Goal: Transaction & Acquisition: Book appointment/travel/reservation

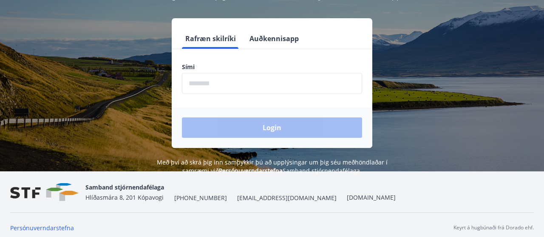
scroll to position [105, 0]
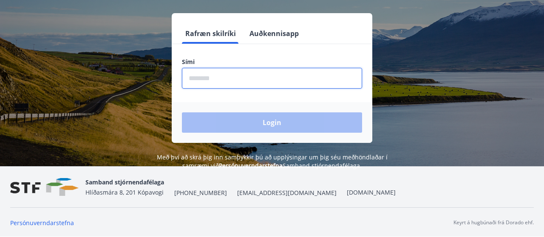
click at [204, 76] on input "phone" at bounding box center [272, 78] width 180 height 21
type input "*"
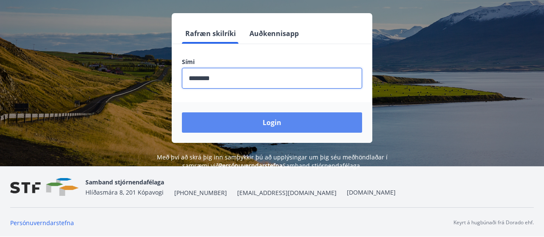
type input "********"
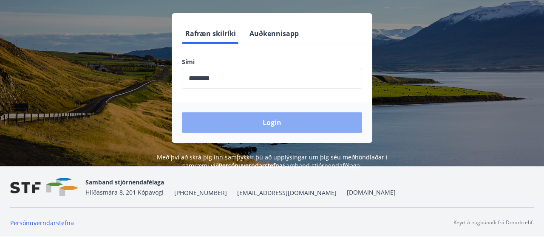
click at [273, 123] on button "Login" at bounding box center [272, 123] width 180 height 20
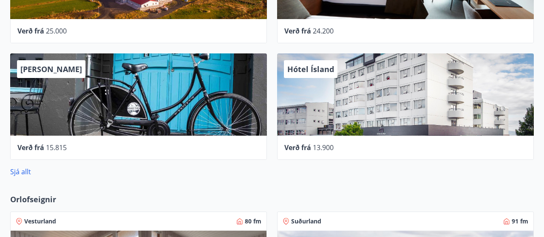
scroll to position [530, 0]
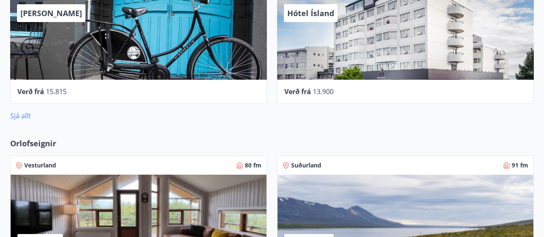
click at [24, 116] on link "Sjá allt" at bounding box center [20, 115] width 21 height 9
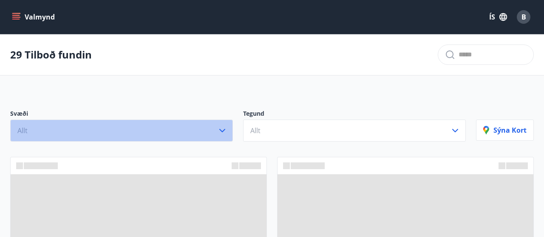
click at [223, 129] on icon "button" at bounding box center [222, 131] width 10 height 10
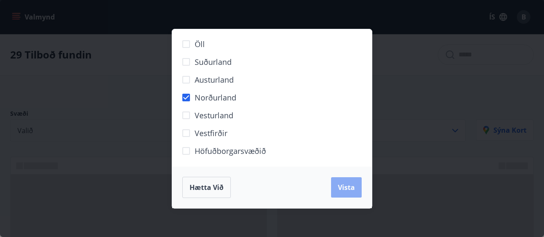
click at [347, 186] on span "Vista" at bounding box center [346, 187] width 17 height 9
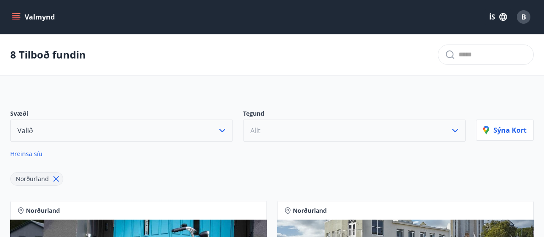
click at [454, 129] on icon "button" at bounding box center [455, 131] width 10 height 10
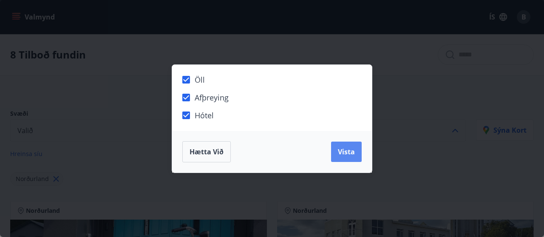
click at [345, 152] on span "Vista" at bounding box center [346, 151] width 17 height 9
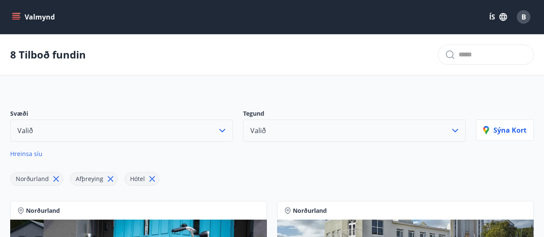
click at [18, 16] on icon "menu" at bounding box center [16, 17] width 8 height 8
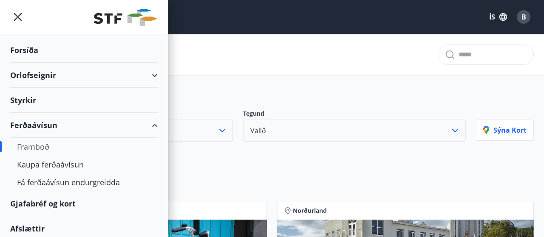
click at [156, 74] on div "Orlofseignir" at bounding box center [83, 75] width 147 height 25
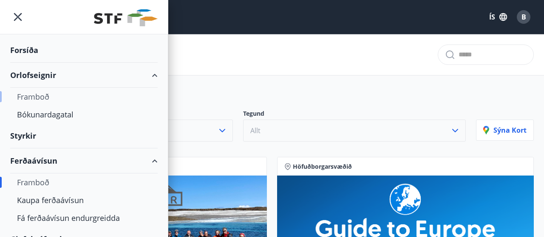
click at [36, 94] on div "Framboð" at bounding box center [84, 97] width 134 height 18
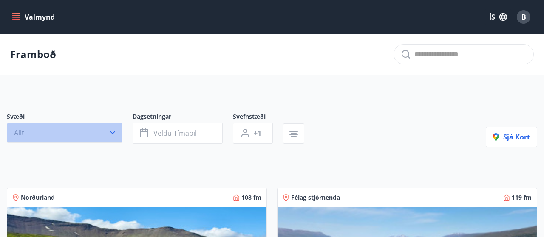
click at [113, 130] on icon "button" at bounding box center [112, 133] width 8 height 8
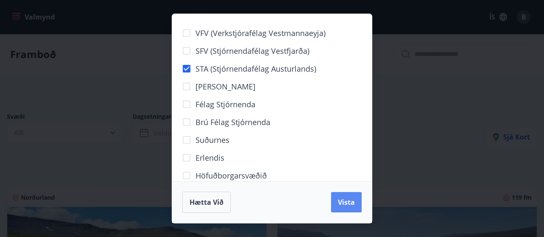
click at [349, 201] on span "Vista" at bounding box center [346, 202] width 17 height 9
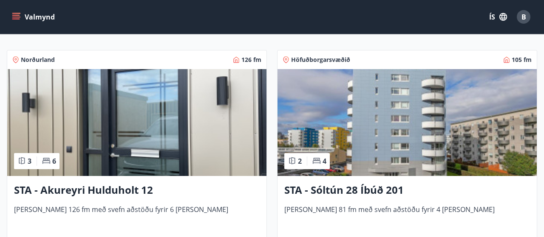
scroll to position [221, 0]
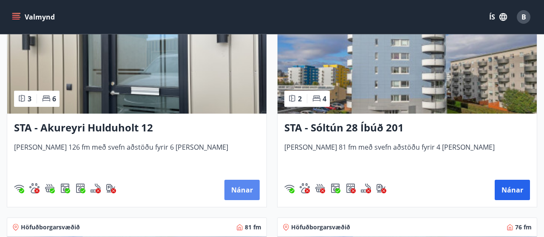
click at [242, 188] on button "Nánar" at bounding box center [241, 190] width 35 height 20
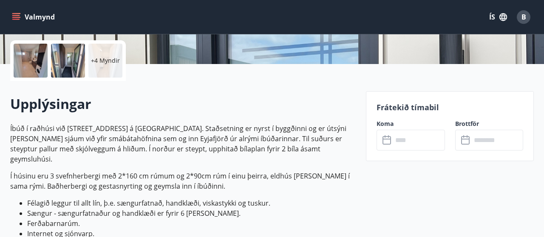
scroll to position [132, 0]
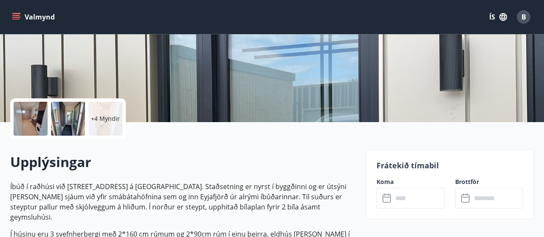
click at [386, 199] on icon at bounding box center [387, 199] width 10 height 10
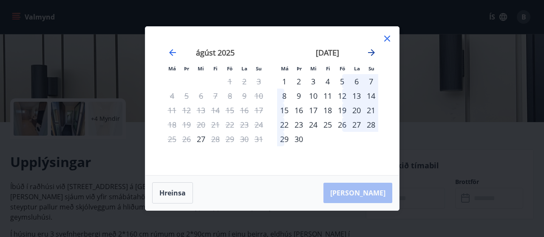
click at [371, 52] on icon "Move forward to switch to the next month." at bounding box center [371, 53] width 10 height 10
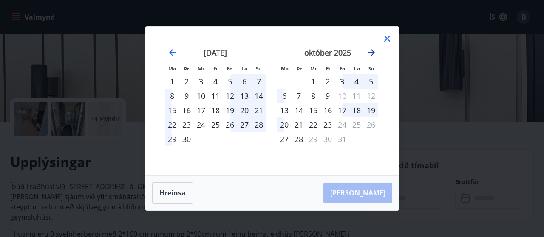
click at [371, 52] on icon "Move forward to switch to the next month." at bounding box center [371, 53] width 10 height 10
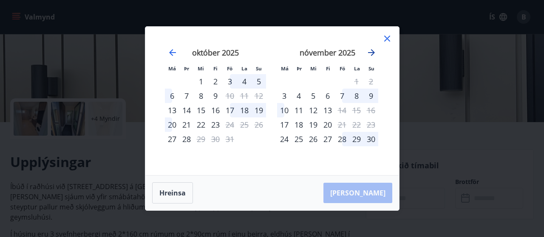
click at [371, 52] on icon "Move forward to switch to the next month." at bounding box center [371, 53] width 10 height 10
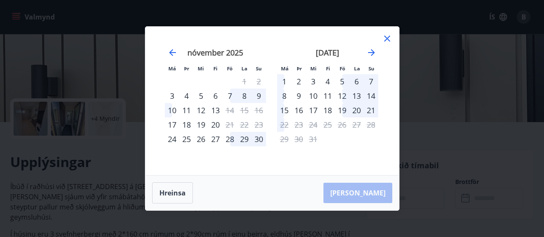
click at [299, 96] on div "9" at bounding box center [298, 96] width 14 height 14
click at [282, 96] on div "8" at bounding box center [284, 96] width 14 height 14
click at [172, 193] on button "Hreinsa" at bounding box center [172, 193] width 41 height 21
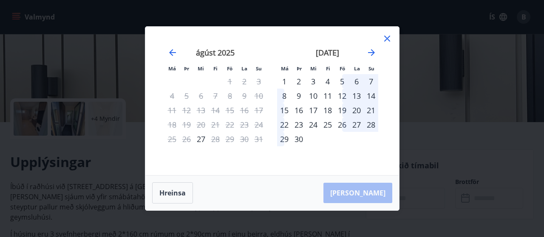
click at [299, 96] on div "9" at bounding box center [298, 96] width 14 height 14
click at [372, 95] on div "14" at bounding box center [371, 96] width 14 height 14
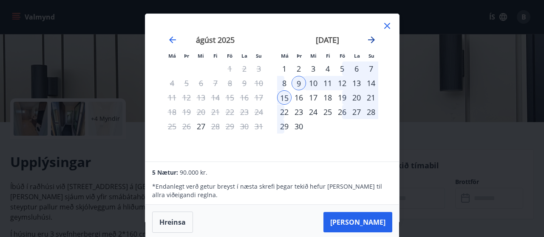
click at [371, 37] on icon "Move forward to switch to the next month." at bounding box center [371, 40] width 7 height 7
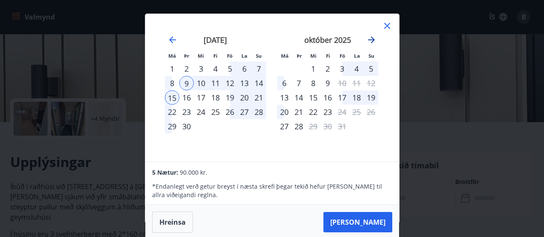
click at [371, 37] on icon "Move forward to switch to the next month." at bounding box center [371, 40] width 7 height 7
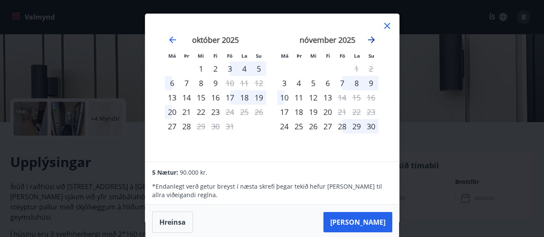
click at [372, 39] on icon "Move forward to switch to the next month." at bounding box center [371, 40] width 10 height 10
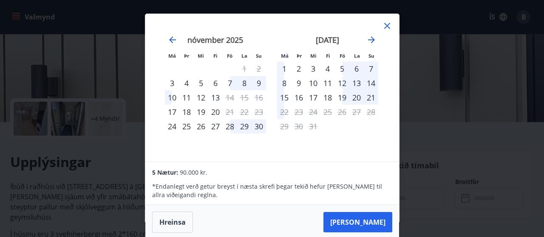
click at [282, 82] on div "8" at bounding box center [284, 83] width 14 height 14
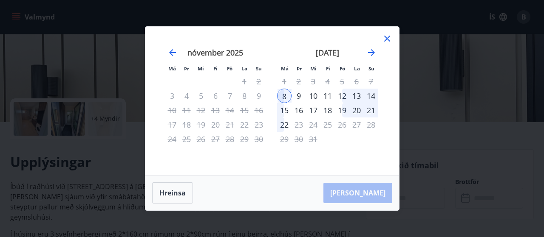
click at [285, 111] on div "15" at bounding box center [284, 110] width 14 height 14
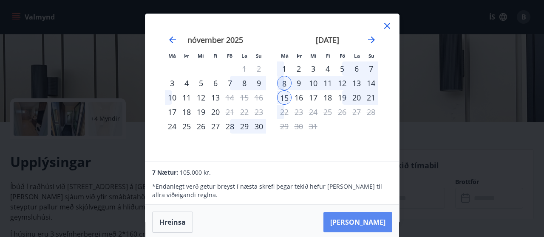
click at [369, 222] on button "Taka Frá" at bounding box center [357, 222] width 69 height 20
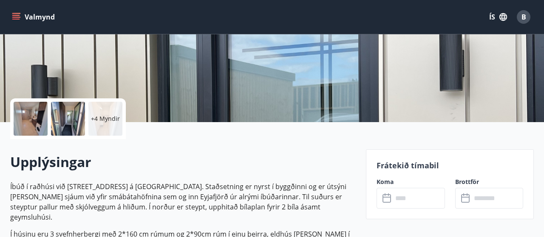
type input "******"
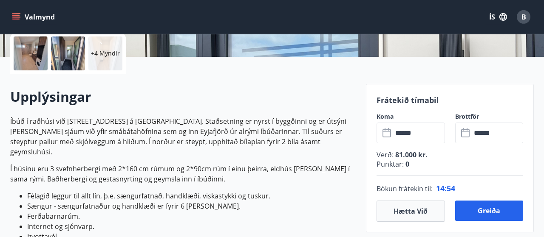
scroll to position [177, 0]
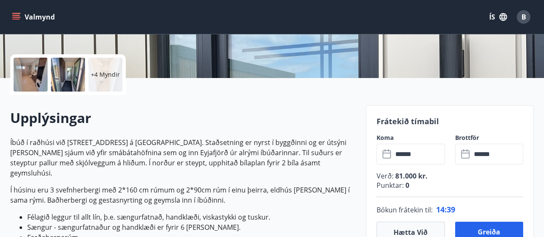
click at [388, 153] on icon at bounding box center [386, 153] width 8 height 1
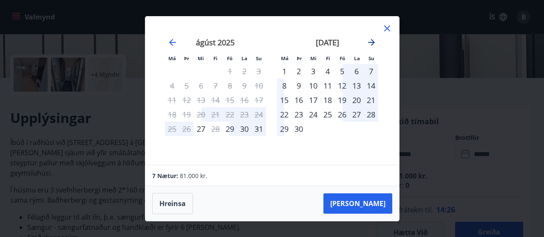
click at [372, 41] on icon "Move forward to switch to the next month." at bounding box center [371, 42] width 7 height 7
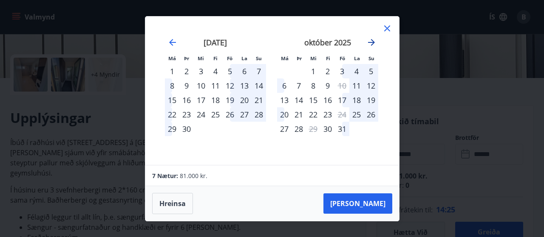
click at [372, 41] on icon "Move forward to switch to the next month." at bounding box center [371, 42] width 7 height 7
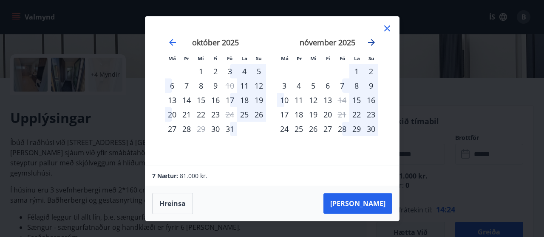
click at [372, 41] on icon "Move forward to switch to the next month." at bounding box center [371, 42] width 7 height 7
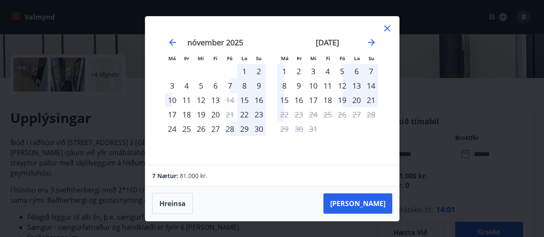
click at [284, 86] on div "8" at bounding box center [284, 86] width 14 height 14
click at [283, 86] on div "8" at bounding box center [284, 86] width 14 height 14
click at [283, 85] on div "8" at bounding box center [284, 86] width 14 height 14
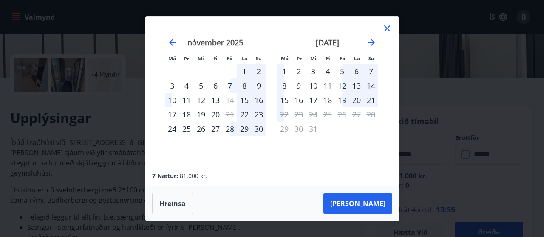
click at [285, 100] on div "15" at bounding box center [284, 100] width 14 height 14
click at [385, 28] on icon at bounding box center [387, 28] width 10 height 10
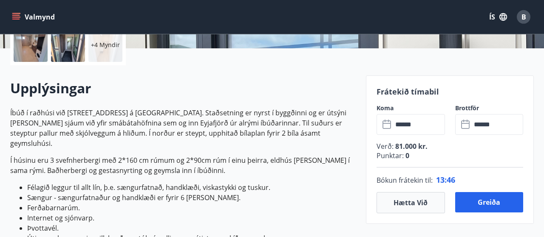
scroll to position [221, 0]
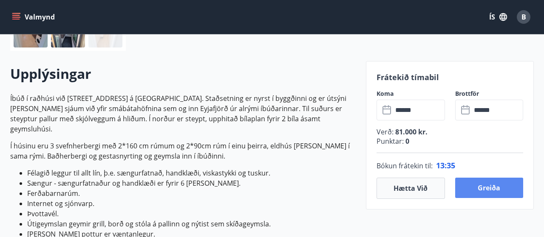
click at [489, 188] on button "Greiða" at bounding box center [489, 188] width 68 height 20
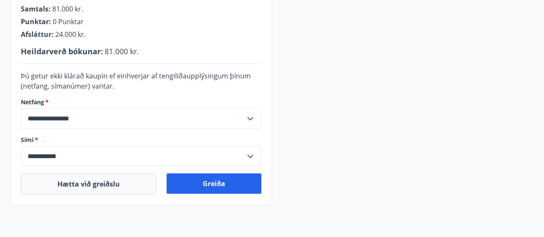
scroll to position [266, 0]
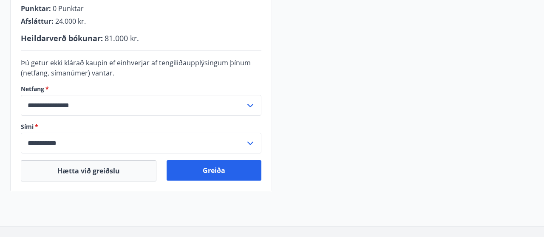
click at [50, 122] on form "**********" at bounding box center [141, 106] width 240 height 96
click at [44, 124] on label "Sími   *" at bounding box center [141, 127] width 240 height 8
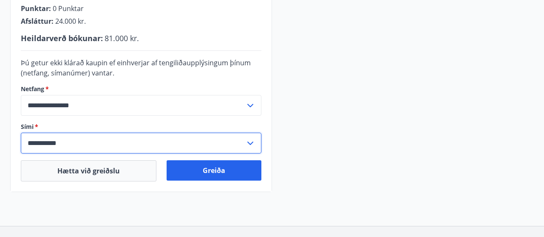
click at [47, 142] on input "**********" at bounding box center [133, 143] width 224 height 21
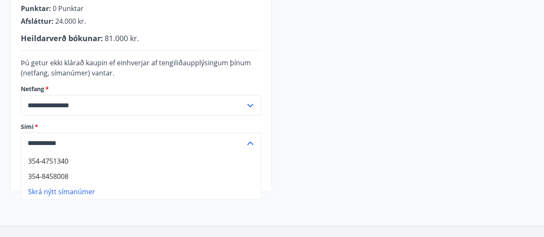
click at [60, 141] on input "**********" at bounding box center [133, 143] width 224 height 21
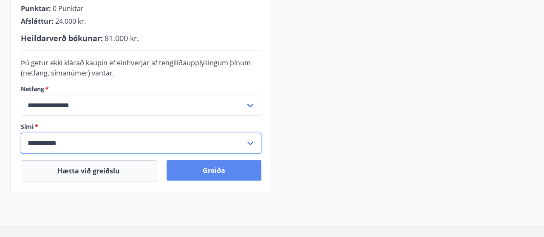
click at [214, 169] on button "Greiða" at bounding box center [213, 171] width 95 height 20
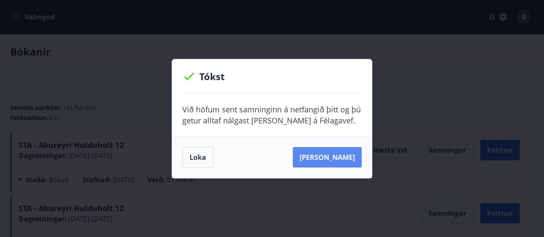
click at [327, 157] on button "[PERSON_NAME]" at bounding box center [327, 157] width 69 height 20
